Goal: Task Accomplishment & Management: Manage account settings

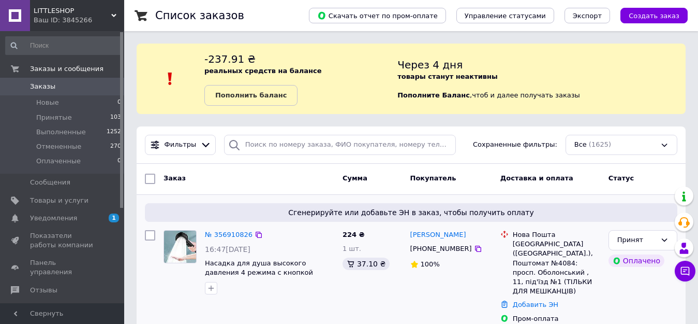
scroll to position [155, 0]
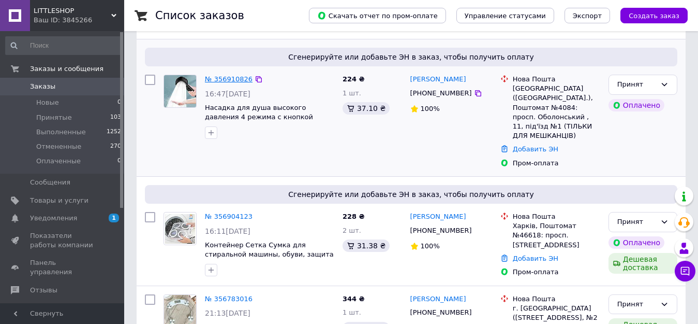
click at [225, 78] on link "№ 356910826" at bounding box center [229, 79] width 48 height 8
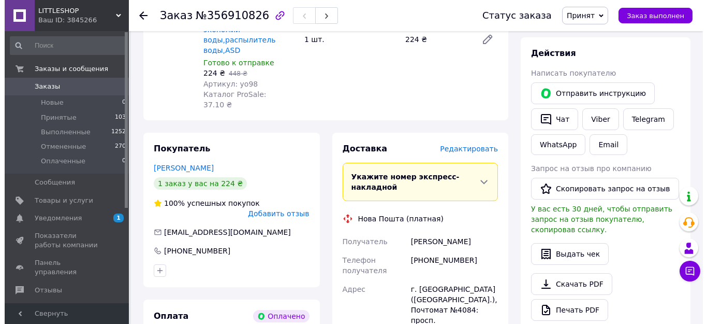
scroll to position [414, 0]
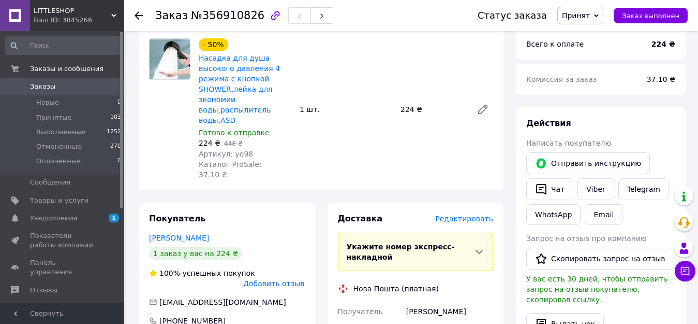
click at [473, 214] on span "Редактировать" at bounding box center [464, 218] width 58 height 8
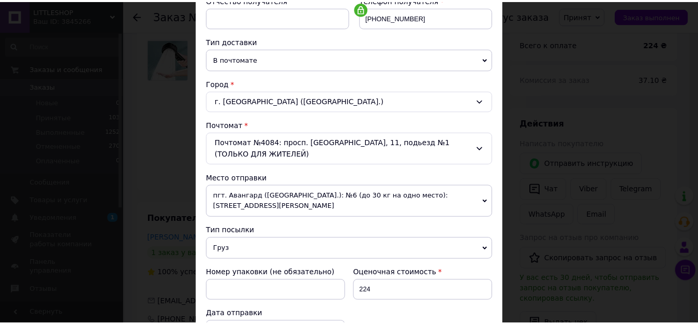
scroll to position [375, 0]
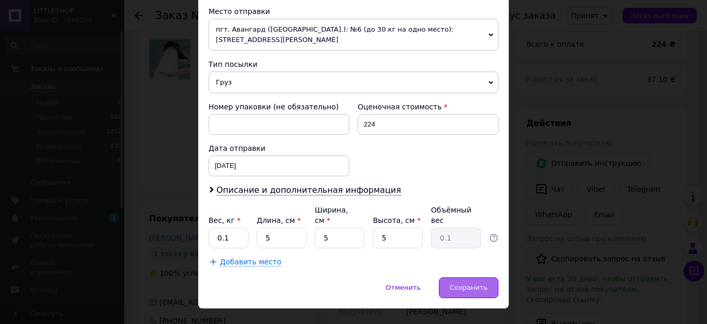
click at [478, 283] on span "Сохранить" at bounding box center [469, 287] width 38 height 8
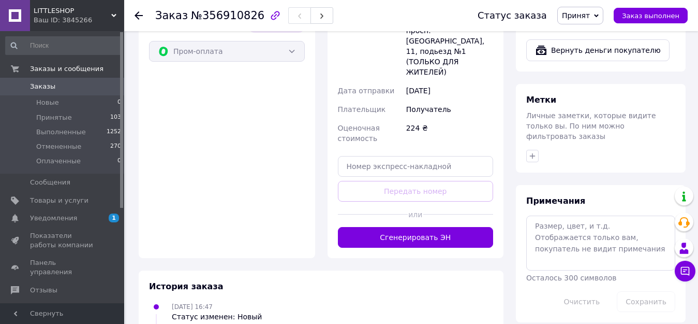
scroll to position [776, 0]
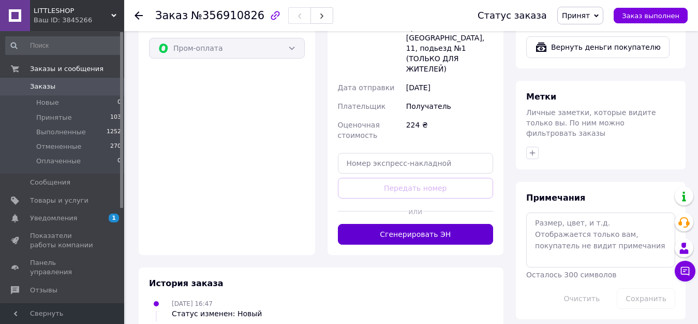
click at [395, 224] on button "Сгенерировать ЭН" at bounding box center [416, 234] width 156 height 21
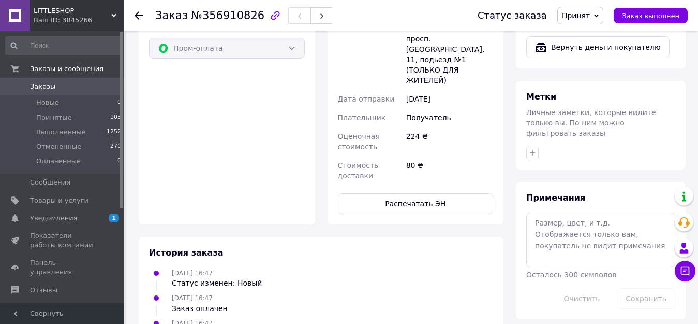
click at [137, 15] on use at bounding box center [139, 15] width 8 height 8
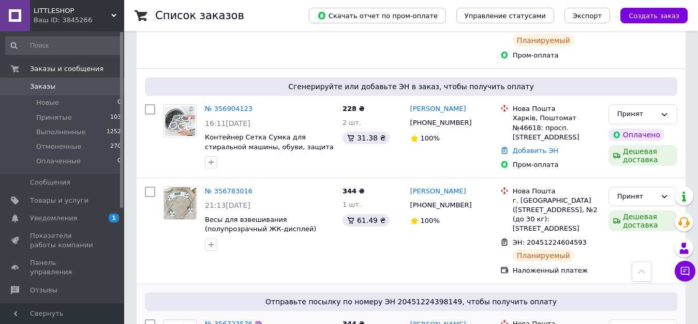
scroll to position [207, 0]
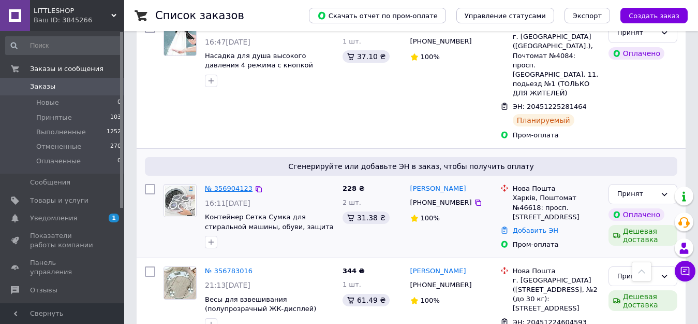
click at [225, 184] on link "№ 356904123" at bounding box center [229, 188] width 48 height 8
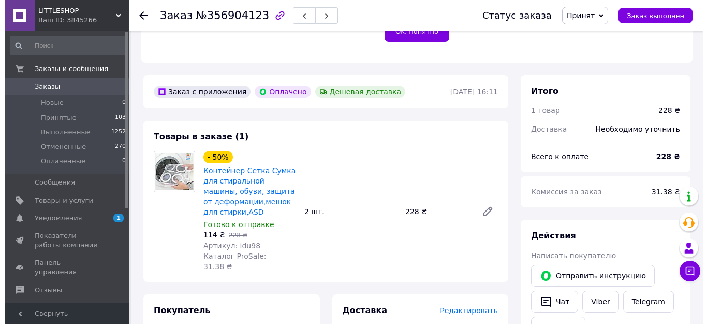
scroll to position [311, 0]
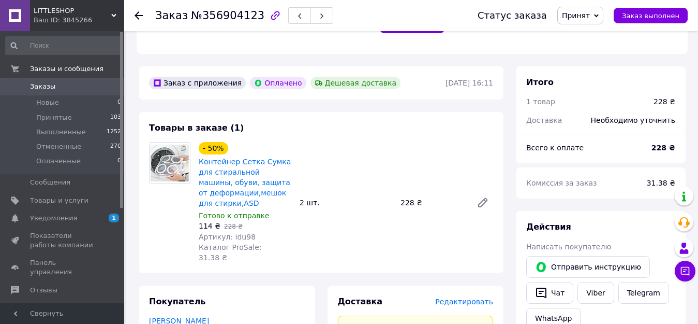
click at [471, 297] on span "Редактировать" at bounding box center [464, 301] width 58 height 8
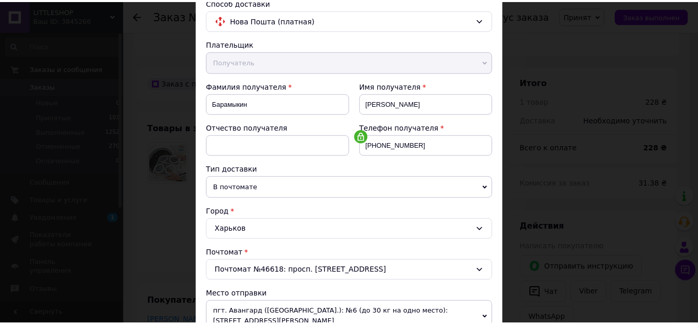
scroll to position [364, 0]
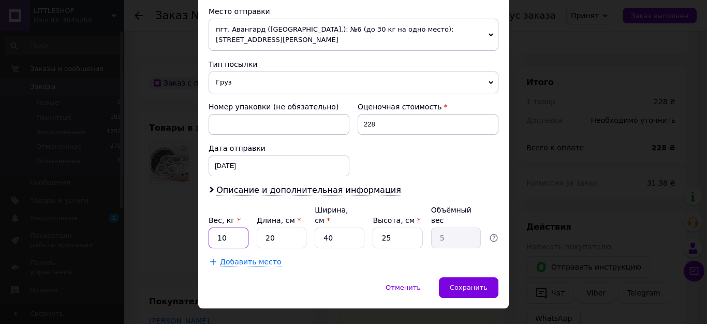
click at [239, 227] on input "10" at bounding box center [229, 237] width 40 height 21
type input "1"
click at [474, 283] on span "Сохранить" at bounding box center [469, 287] width 38 height 8
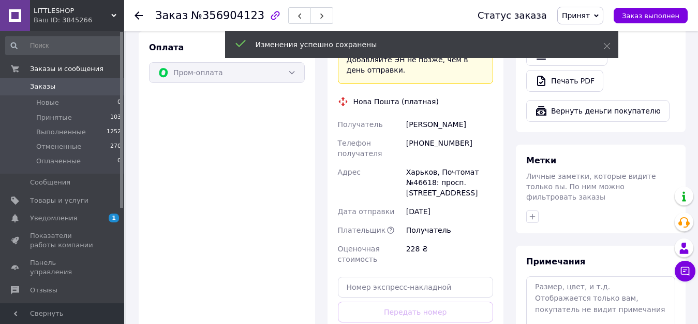
scroll to position [725, 0]
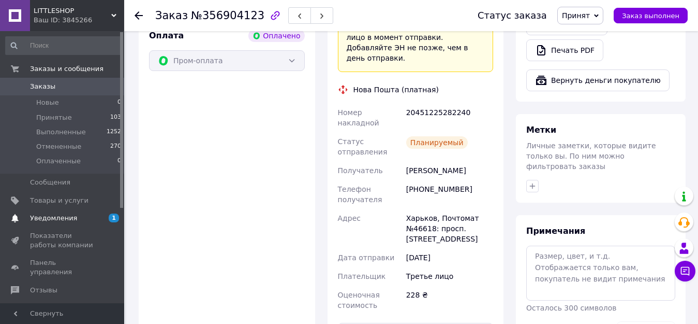
click at [41, 214] on span "Уведомления" at bounding box center [53, 217] width 47 height 9
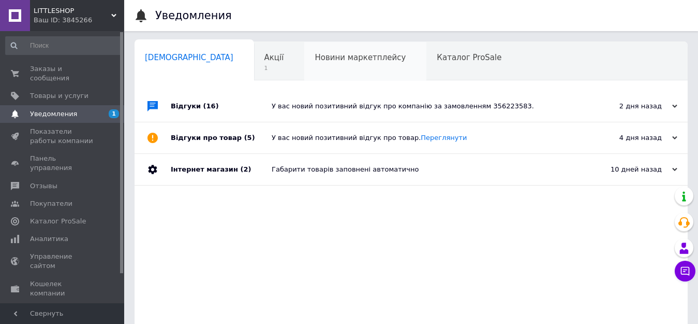
click at [315, 56] on span "Новини маркетплейсу" at bounding box center [360, 57] width 91 height 9
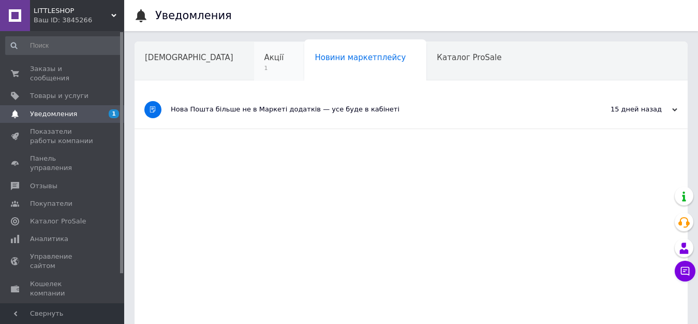
click at [264, 61] on span "Акції" at bounding box center [274, 57] width 20 height 9
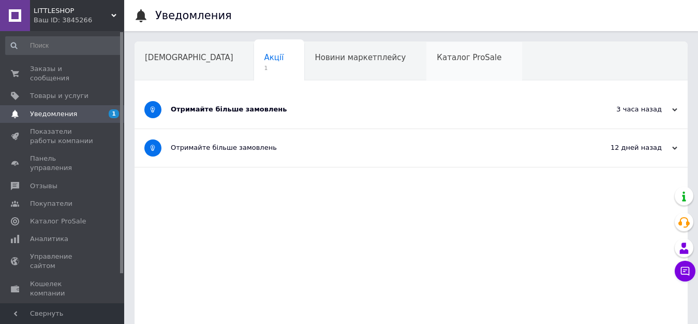
click at [437, 59] on span "Каталог ProSale" at bounding box center [469, 57] width 65 height 9
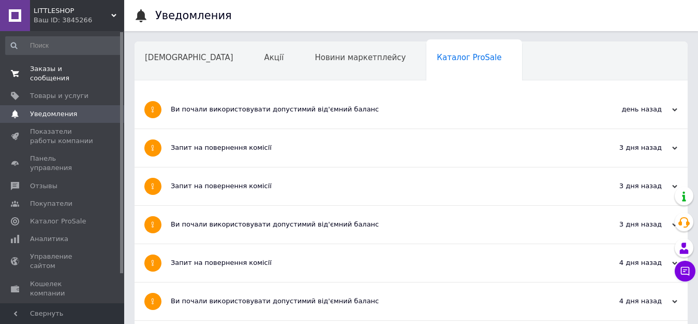
click at [69, 68] on span "Заказы и сообщения" at bounding box center [63, 73] width 66 height 19
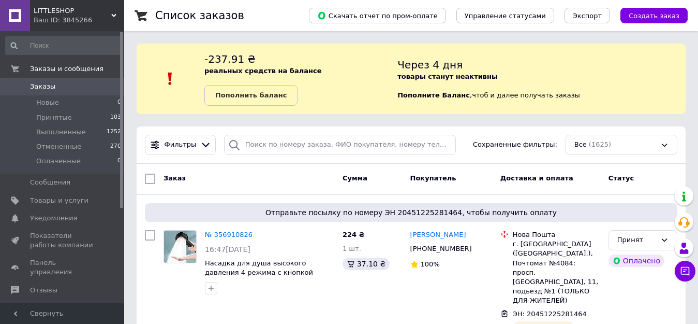
click at [115, 14] on use at bounding box center [113, 15] width 5 height 3
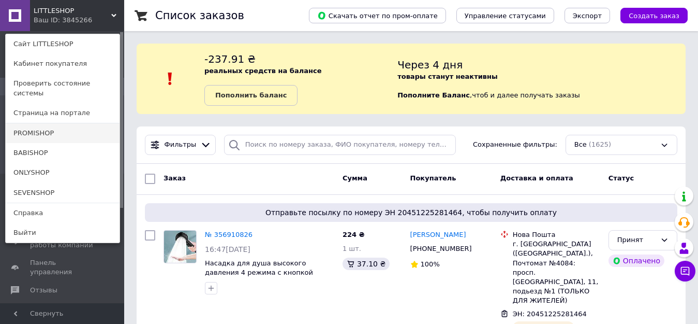
click at [68, 123] on link "PROMISHOP" at bounding box center [63, 133] width 114 height 20
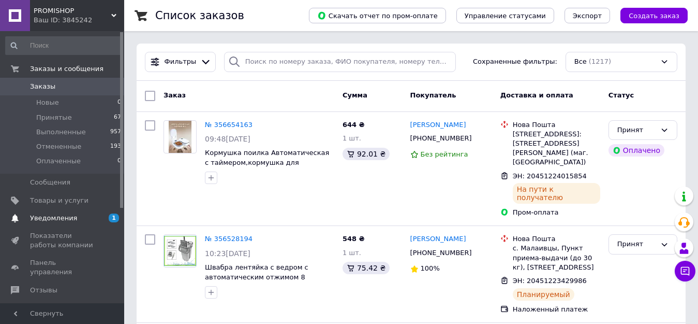
click at [51, 216] on span "Уведомления" at bounding box center [53, 217] width 47 height 9
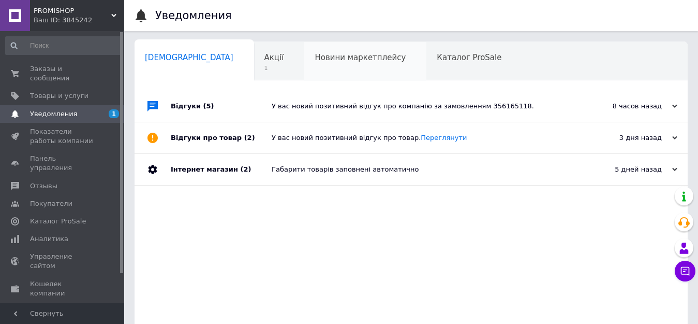
click at [315, 57] on span "Новини маркетплейсу" at bounding box center [360, 57] width 91 height 9
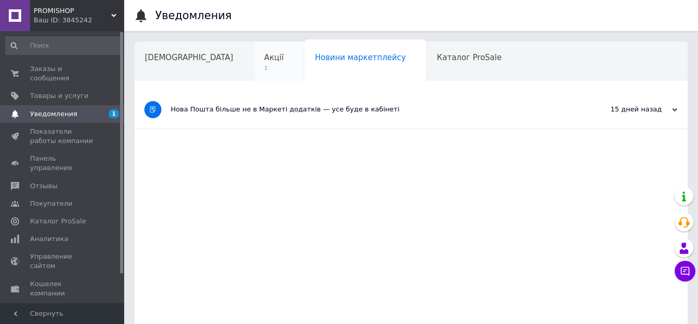
click at [264, 58] on span "Акції" at bounding box center [274, 57] width 20 height 9
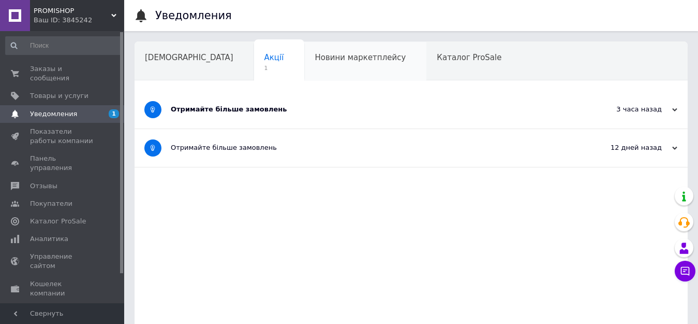
click at [315, 58] on span "Новини маркетплейсу" at bounding box center [360, 57] width 91 height 9
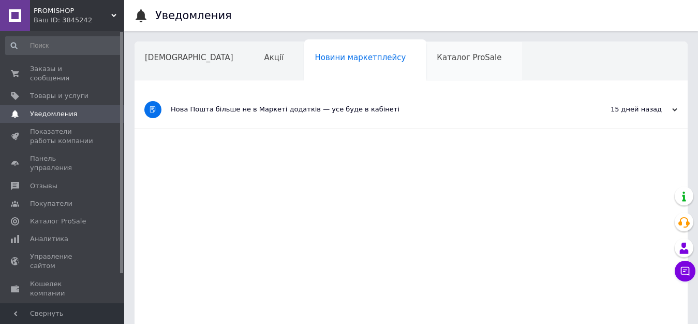
click at [437, 59] on span "Каталог ProSale" at bounding box center [469, 57] width 65 height 9
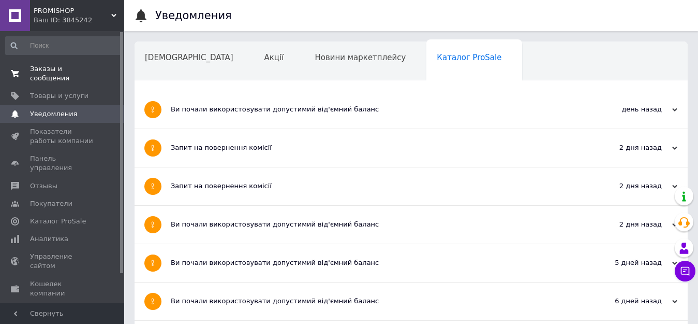
click at [52, 66] on span "Заказы и сообщения" at bounding box center [63, 73] width 66 height 19
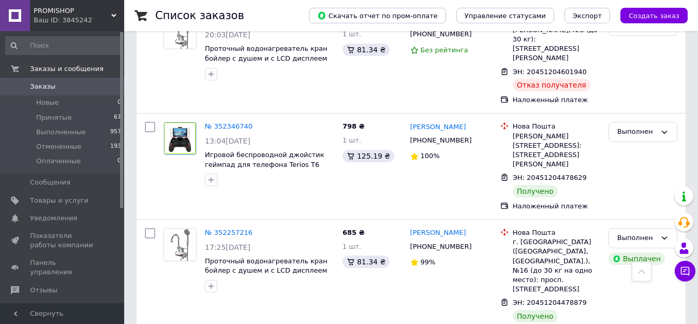
scroll to position [4193, 0]
